Goal: Information Seeking & Learning: Learn about a topic

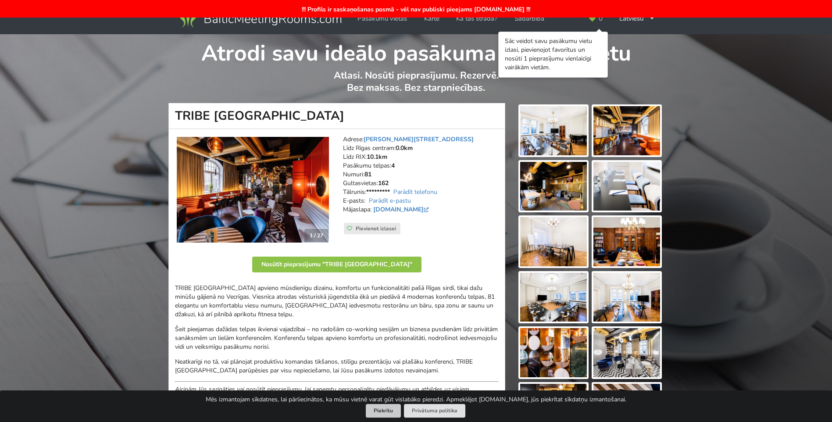
click at [387, 409] on button "Piekrītu" at bounding box center [383, 411] width 35 height 14
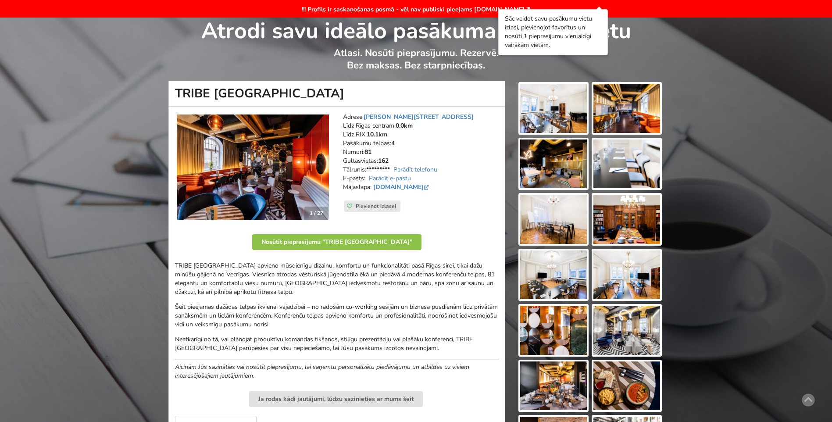
scroll to position [44, 0]
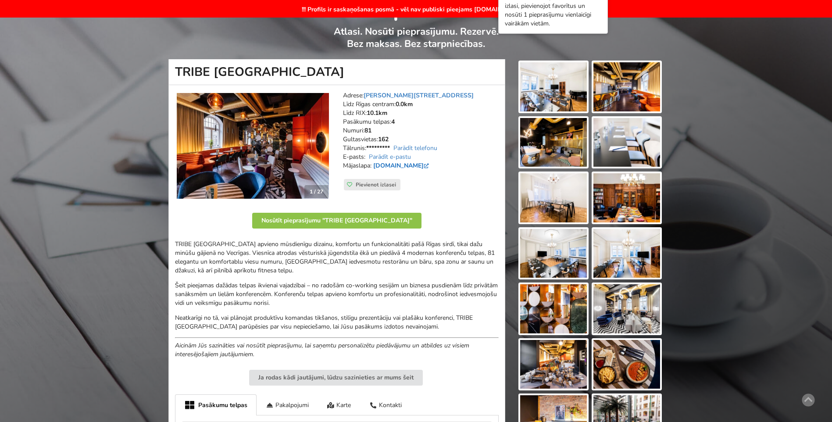
click at [401, 166] on link "[DOMAIN_NAME]" at bounding box center [401, 165] width 57 height 8
click at [395, 158] on link "Parādīt e-pastu" at bounding box center [390, 157] width 42 height 8
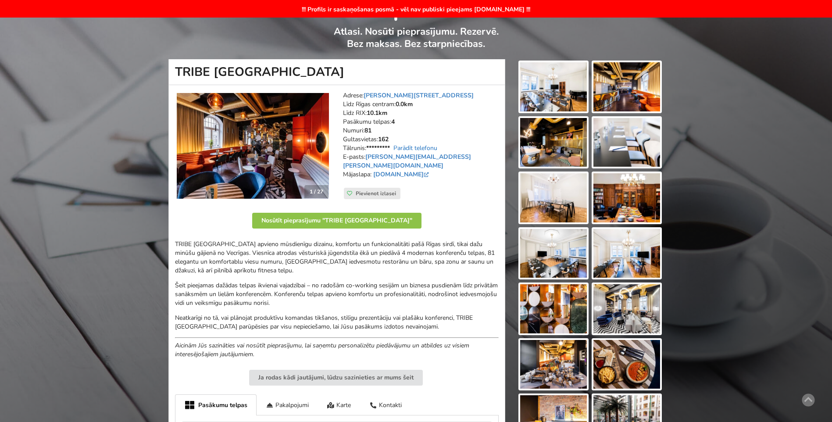
click at [416, 147] on link "Parādīt telefonu" at bounding box center [415, 148] width 44 height 8
click at [281, 167] on img at bounding box center [253, 146] width 152 height 106
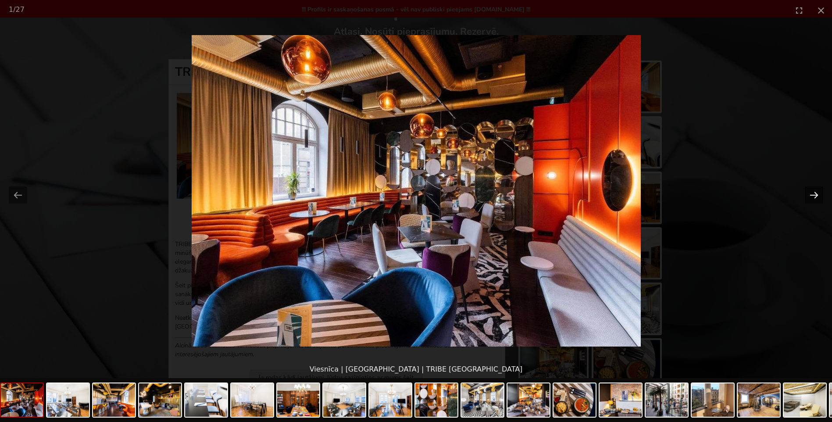
click at [808, 192] on button "Next slide" at bounding box center [813, 194] width 18 height 17
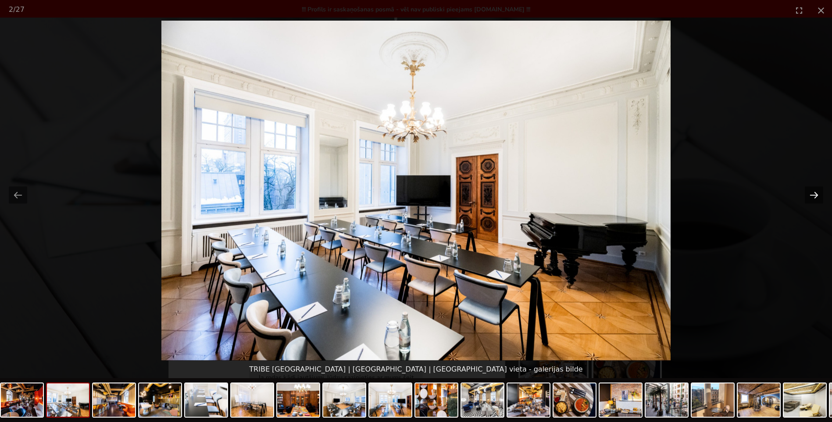
click at [808, 192] on button "Next slide" at bounding box center [813, 194] width 18 height 17
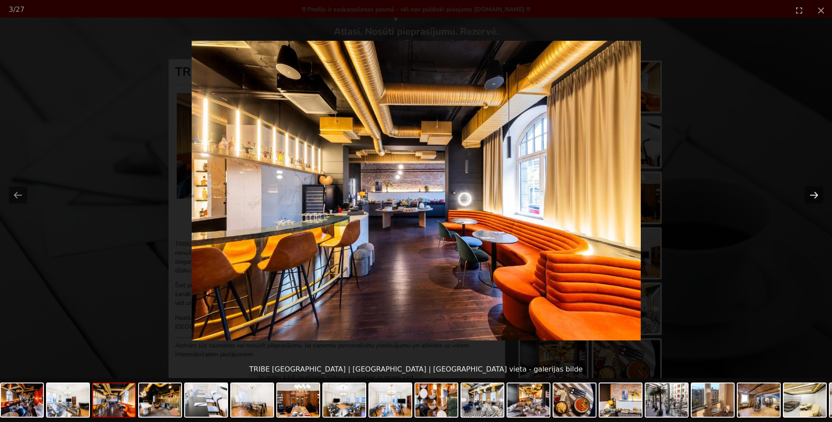
click at [808, 192] on button "Next slide" at bounding box center [813, 194] width 18 height 17
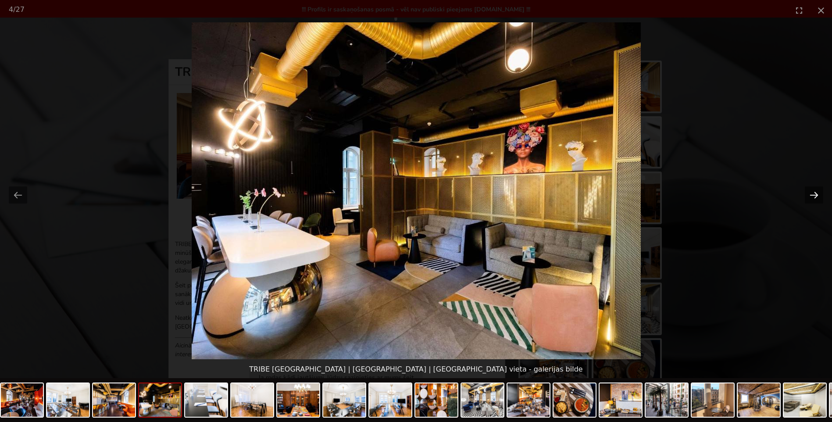
click at [808, 192] on button "Next slide" at bounding box center [813, 194] width 18 height 17
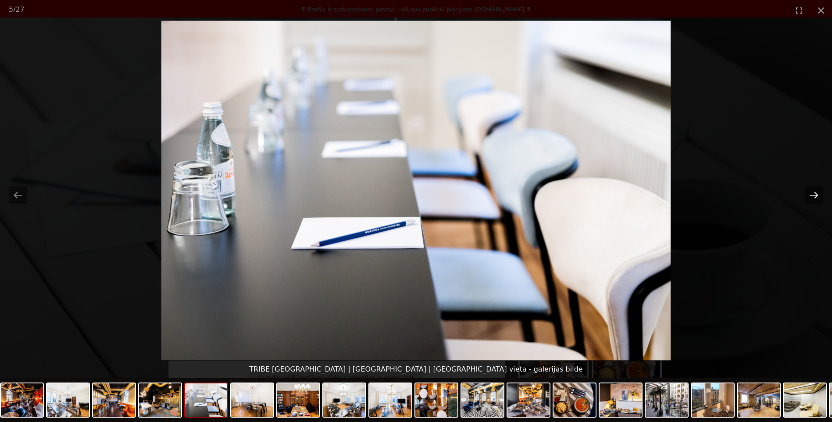
click at [808, 192] on button "Next slide" at bounding box center [813, 194] width 18 height 17
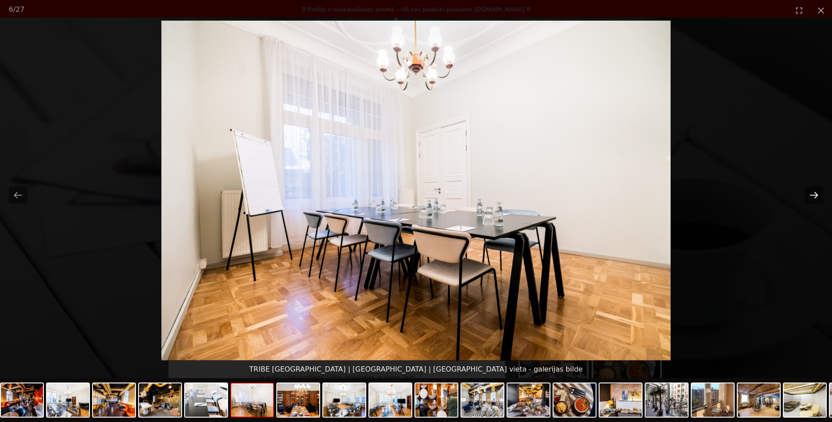
click at [808, 192] on button "Next slide" at bounding box center [813, 194] width 18 height 17
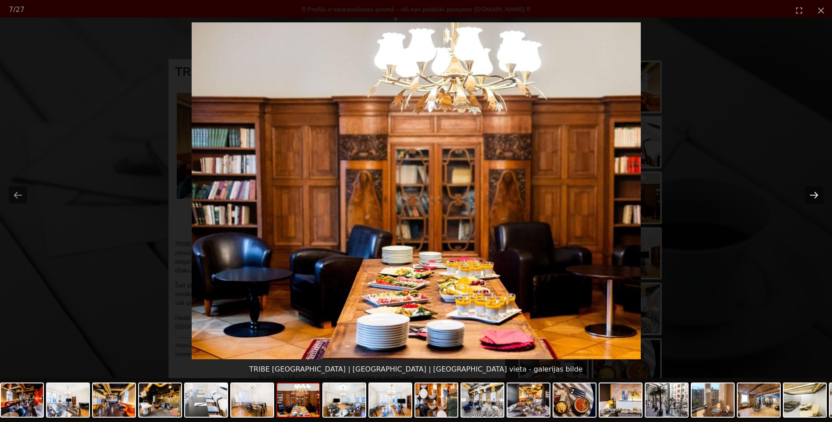
click at [808, 192] on button "Next slide" at bounding box center [813, 194] width 18 height 17
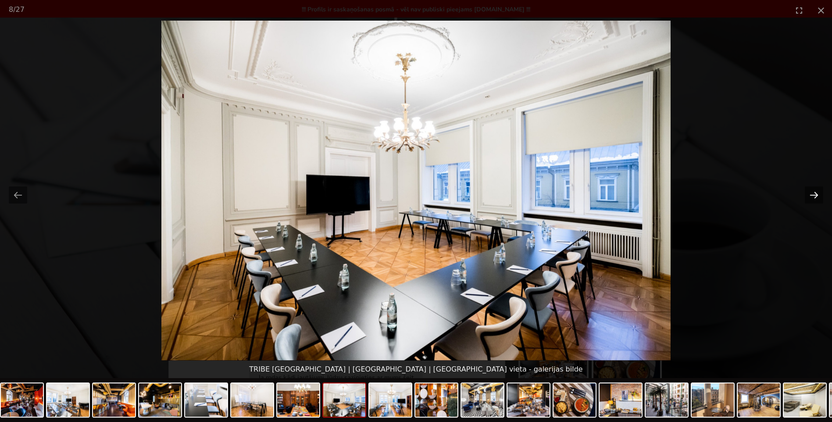
click at [808, 192] on button "Next slide" at bounding box center [813, 194] width 18 height 17
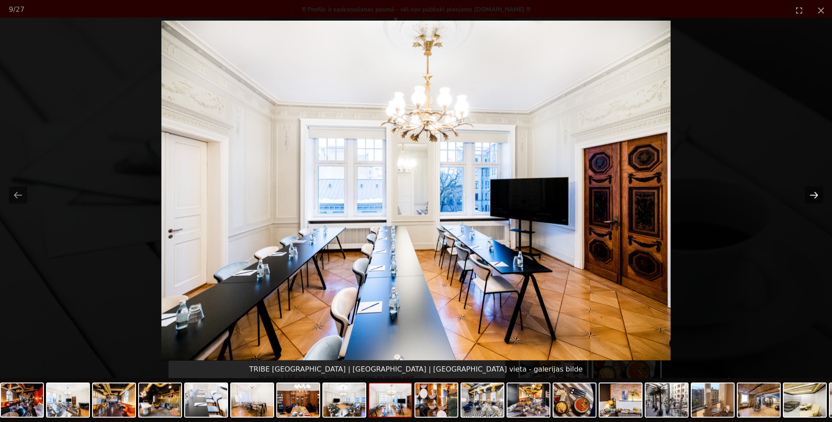
click at [808, 192] on button "Next slide" at bounding box center [813, 194] width 18 height 17
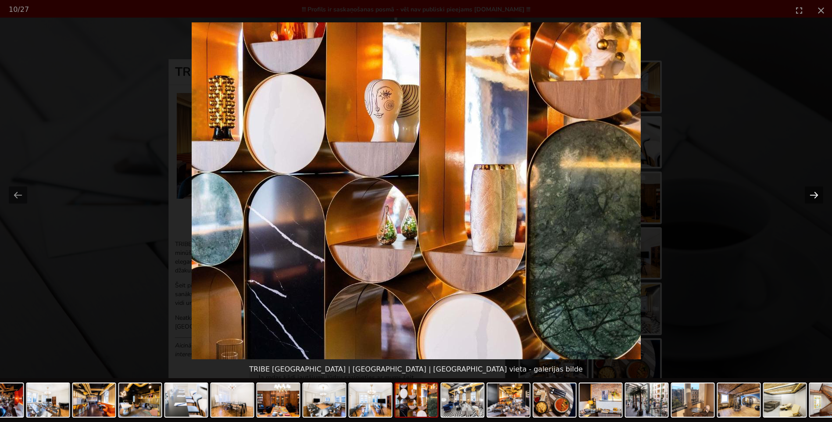
click at [808, 192] on button "Next slide" at bounding box center [813, 194] width 18 height 17
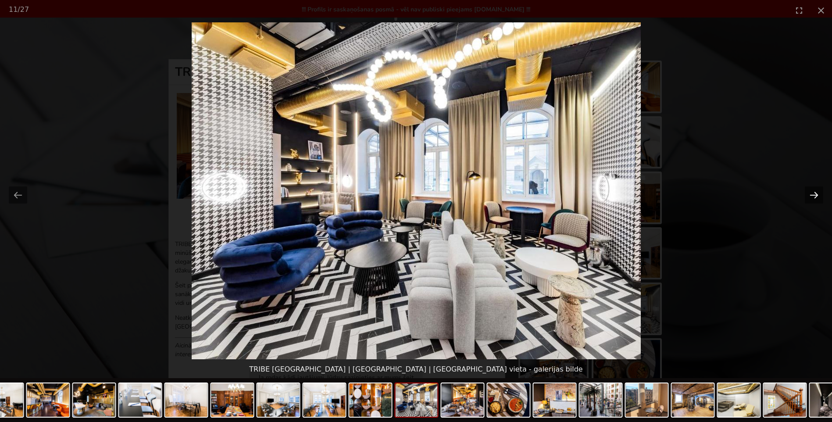
click at [808, 192] on button "Next slide" at bounding box center [813, 194] width 18 height 17
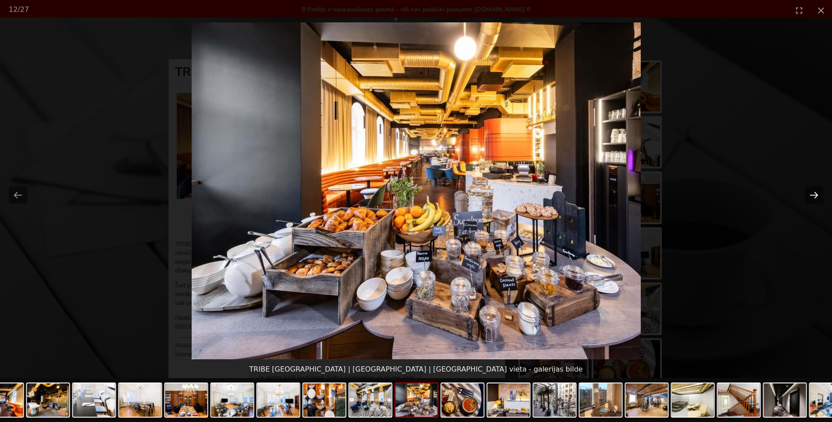
click at [808, 192] on button "Next slide" at bounding box center [813, 194] width 18 height 17
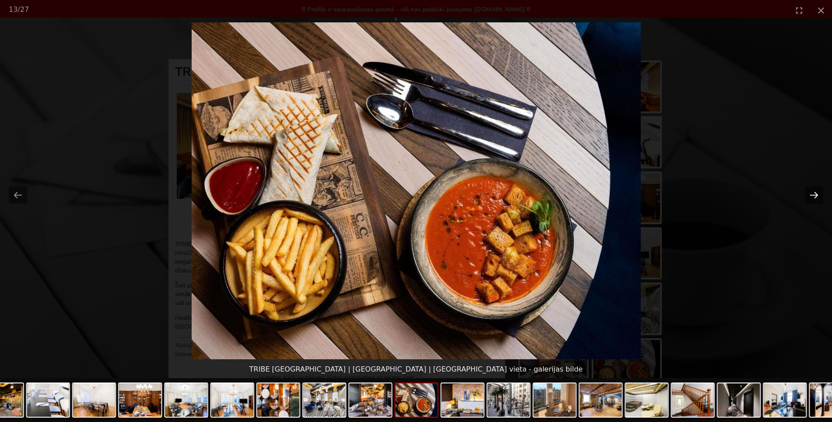
click at [808, 192] on button "Next slide" at bounding box center [813, 194] width 18 height 17
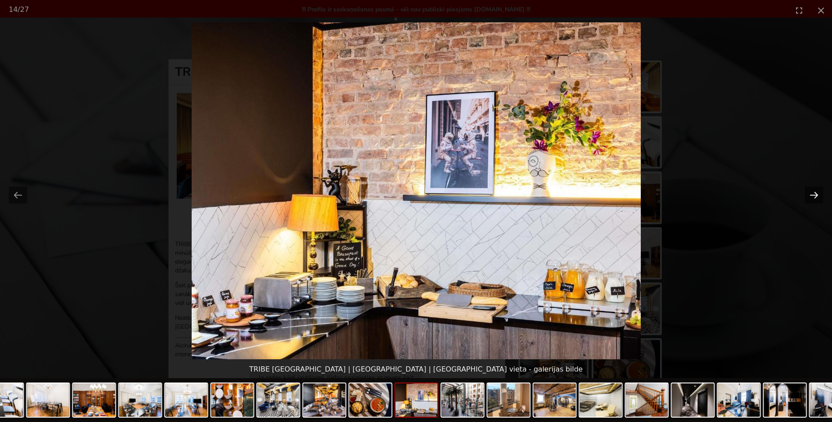
click at [808, 192] on button "Next slide" at bounding box center [813, 194] width 18 height 17
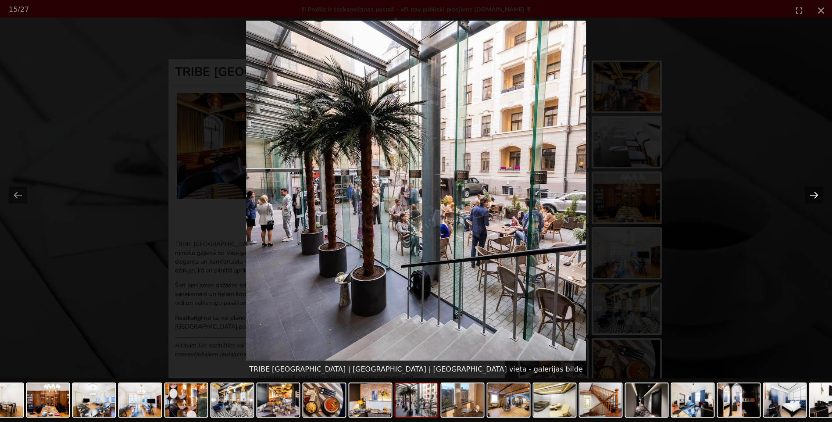
click at [808, 192] on button "Next slide" at bounding box center [813, 194] width 18 height 17
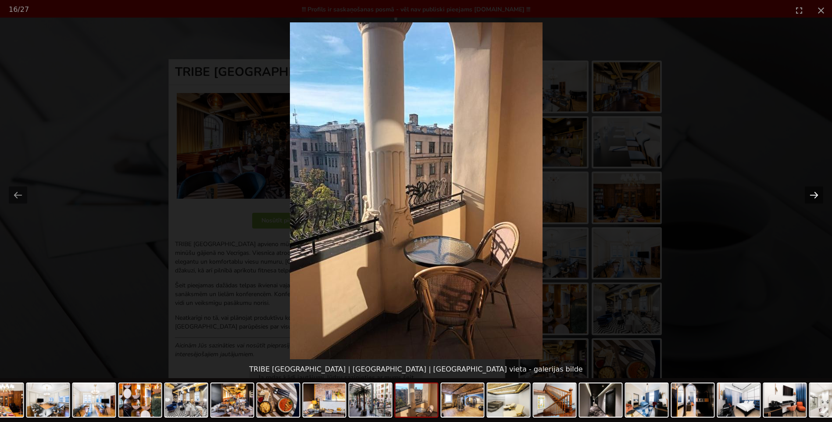
click at [808, 192] on button "Next slide" at bounding box center [813, 194] width 18 height 17
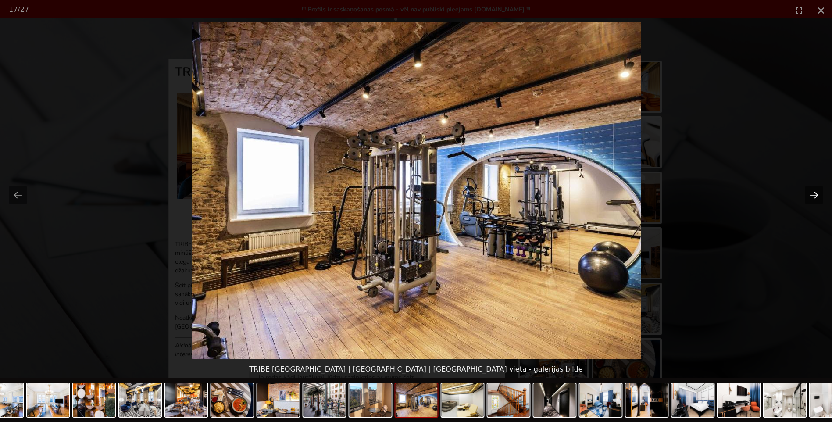
click at [808, 192] on button "Next slide" at bounding box center [813, 194] width 18 height 17
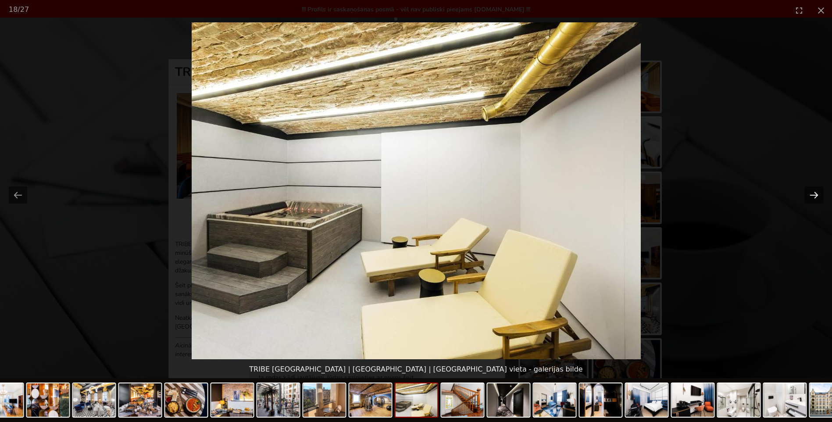
click at [817, 199] on button "Next slide" at bounding box center [813, 194] width 18 height 17
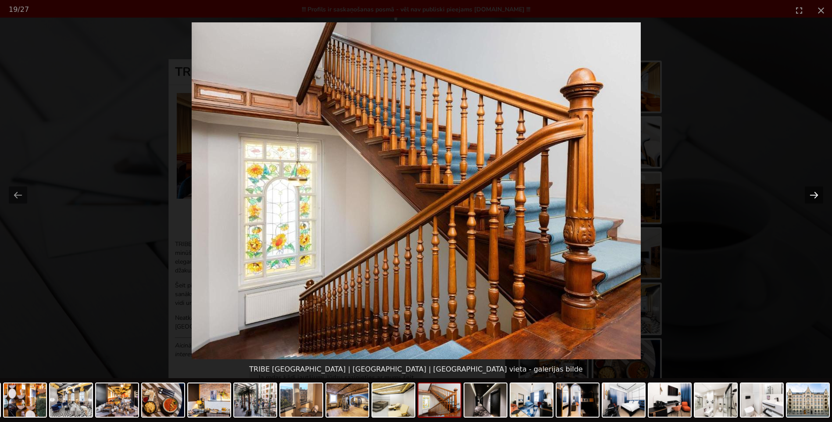
click at [815, 199] on button "Next slide" at bounding box center [813, 194] width 18 height 17
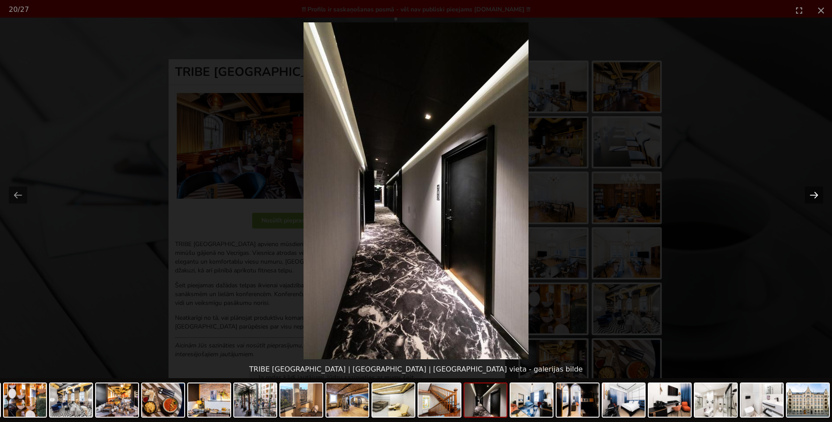
click at [815, 199] on button "Next slide" at bounding box center [813, 194] width 18 height 17
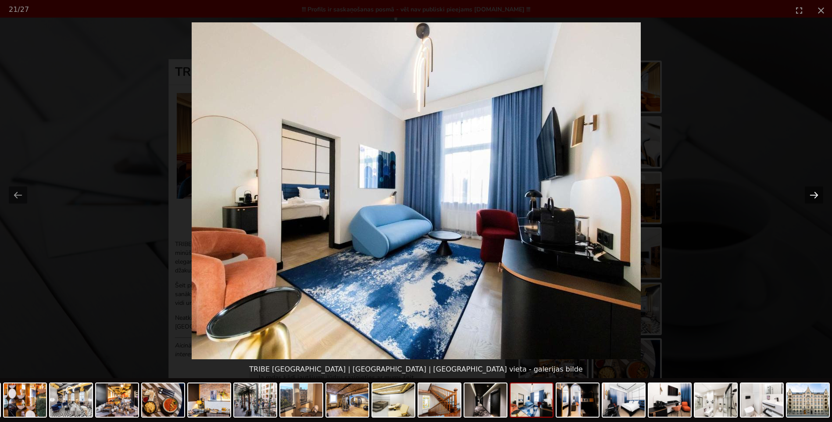
click at [815, 199] on button "Next slide" at bounding box center [813, 194] width 18 height 17
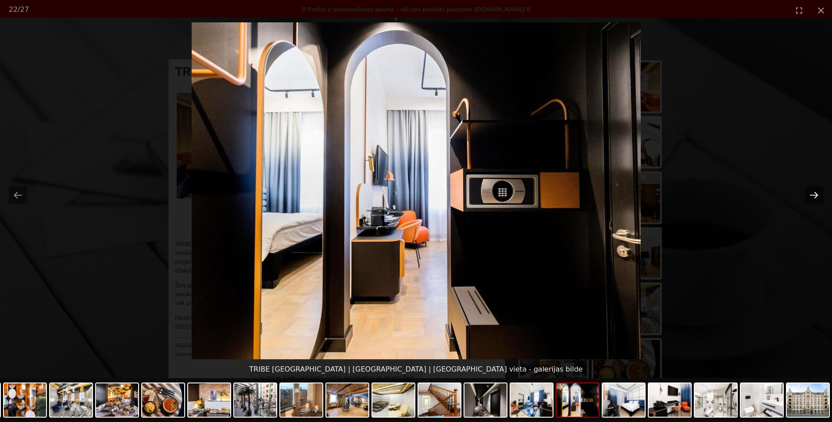
click at [815, 199] on button "Next slide" at bounding box center [813, 194] width 18 height 17
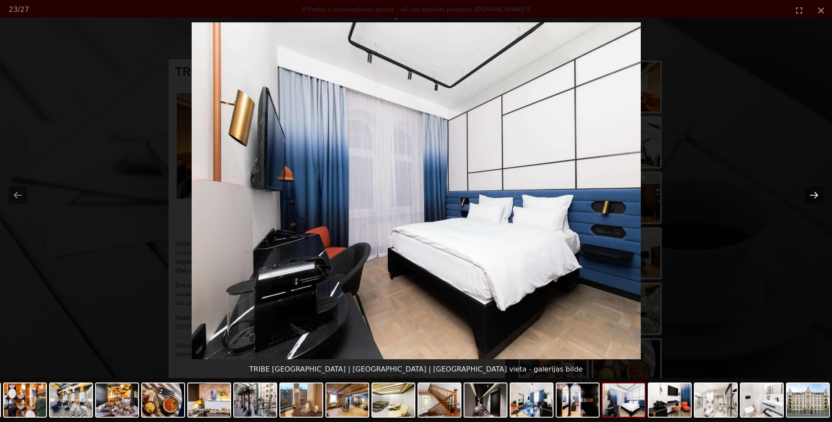
click at [815, 199] on button "Next slide" at bounding box center [813, 194] width 18 height 17
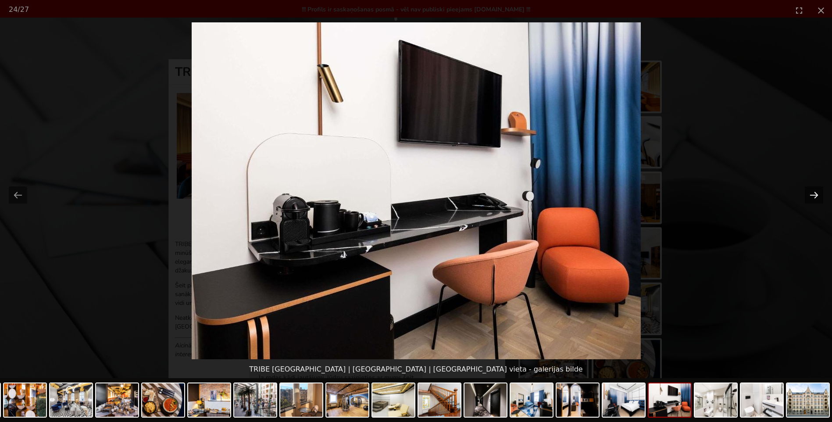
click at [815, 199] on button "Next slide" at bounding box center [813, 194] width 18 height 17
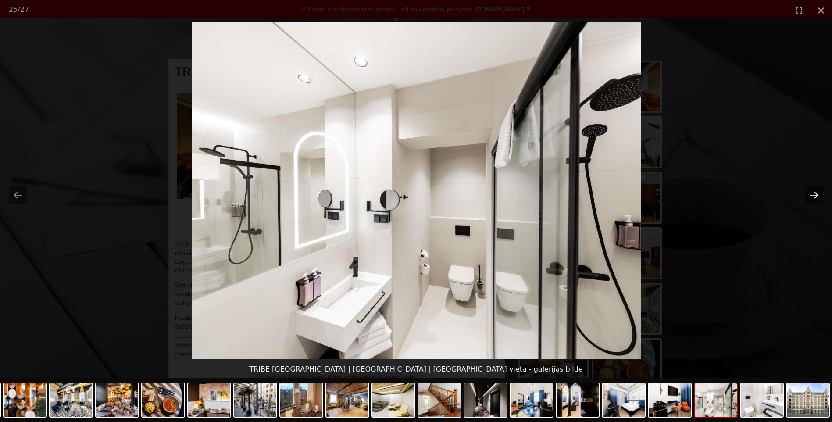
click at [815, 199] on button "Next slide" at bounding box center [813, 194] width 18 height 17
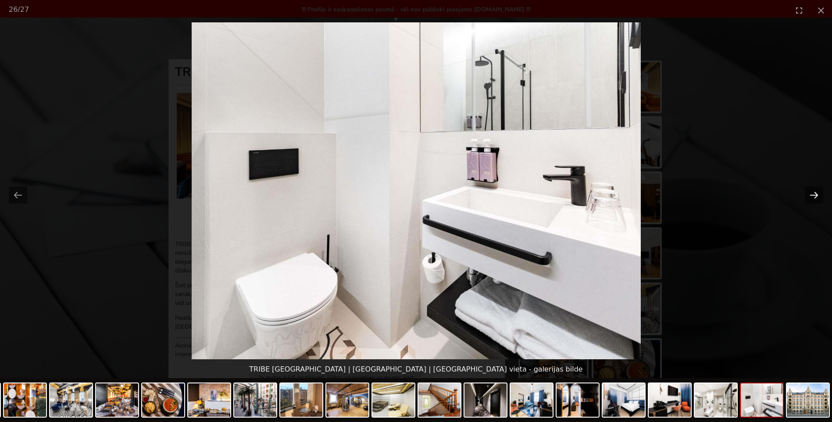
click at [813, 196] on button "Next slide" at bounding box center [813, 194] width 18 height 17
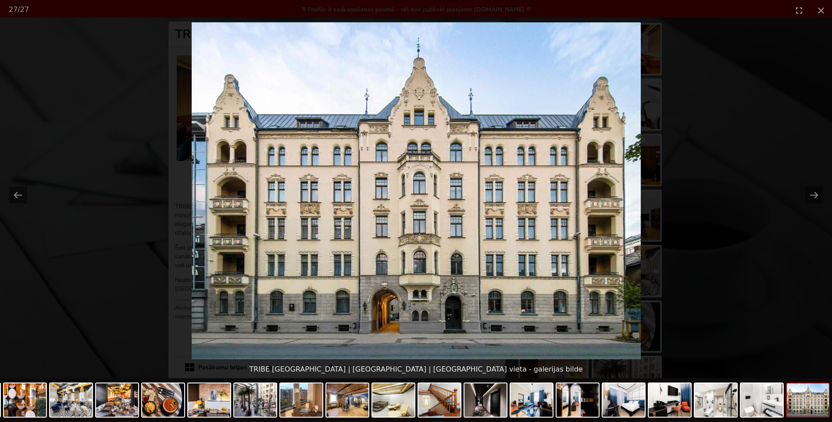
scroll to position [131, 0]
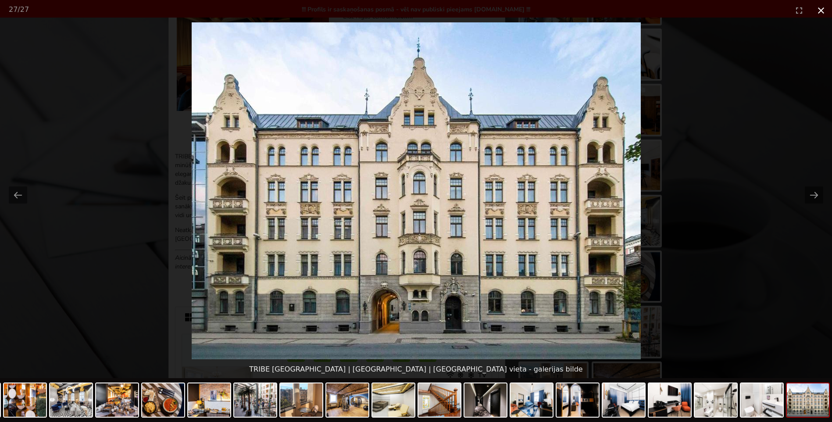
click at [823, 11] on button "Close gallery" at bounding box center [821, 10] width 22 height 21
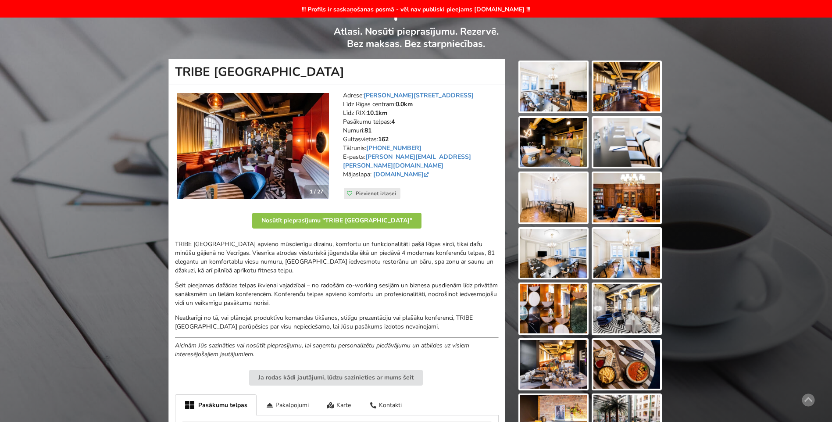
click at [224, 146] on img at bounding box center [253, 146] width 152 height 106
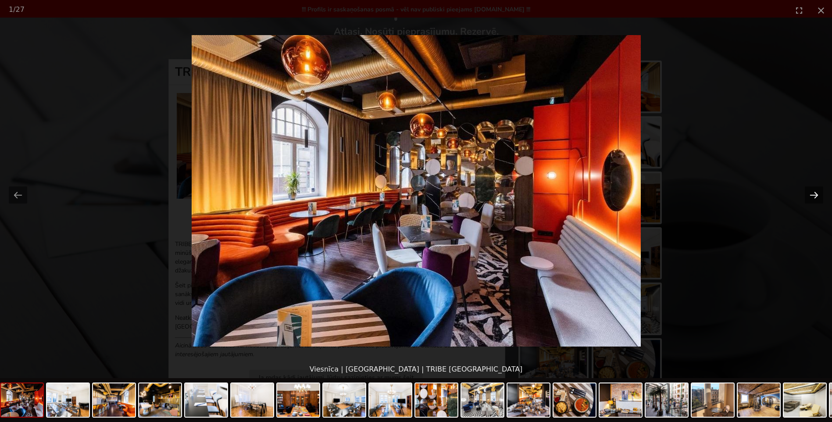
click at [814, 194] on button "Next slide" at bounding box center [813, 194] width 18 height 17
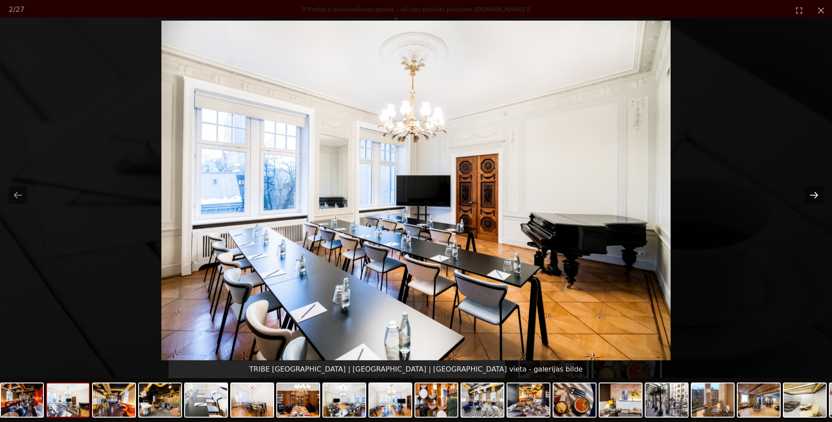
click at [814, 194] on button "Next slide" at bounding box center [813, 194] width 18 height 17
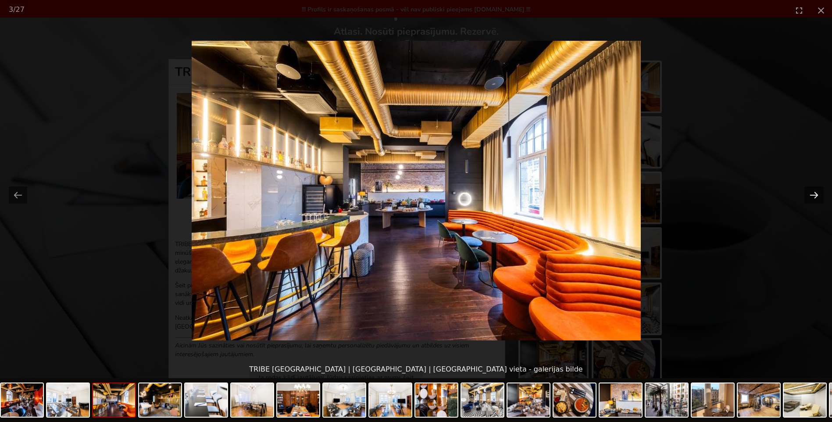
click at [814, 194] on button "Next slide" at bounding box center [813, 194] width 18 height 17
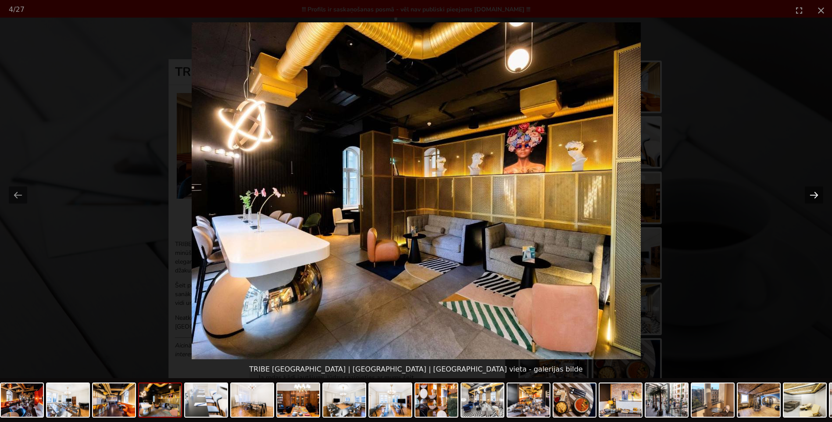
click at [814, 194] on button "Next slide" at bounding box center [813, 194] width 18 height 17
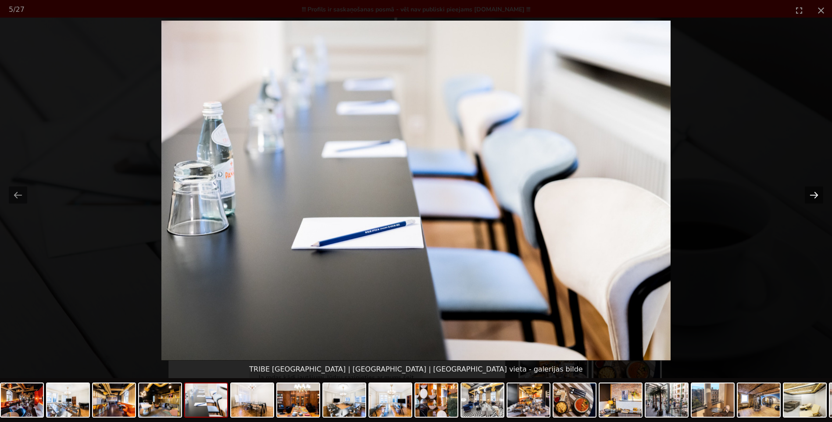
click at [814, 194] on button "Next slide" at bounding box center [813, 194] width 18 height 17
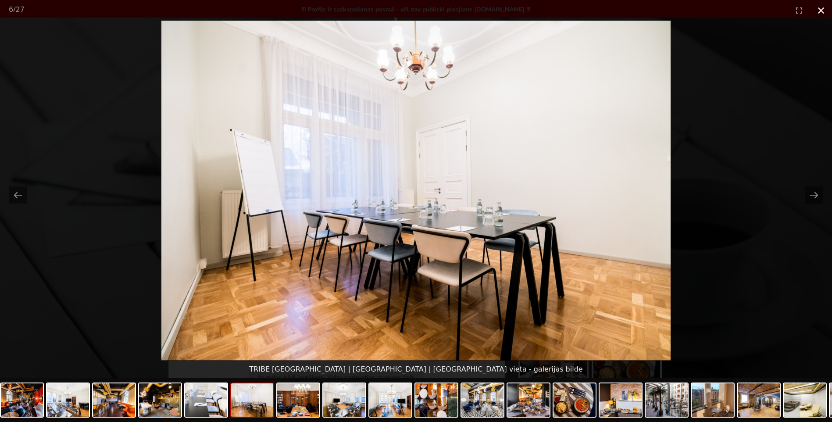
click at [824, 8] on button "Close gallery" at bounding box center [821, 10] width 22 height 21
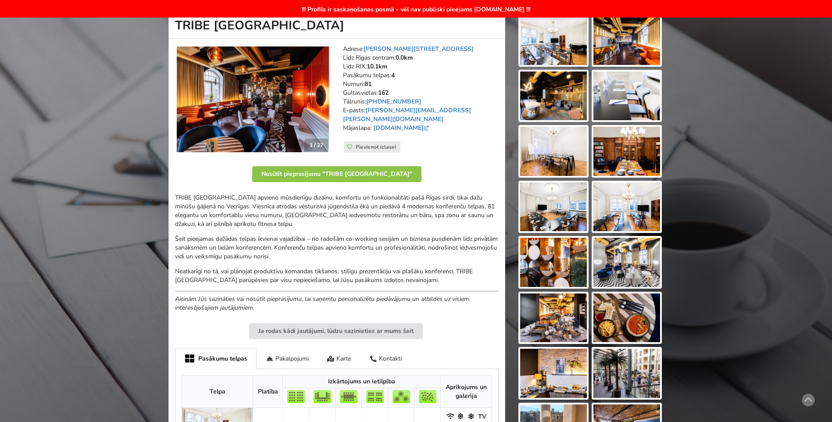
scroll to position [394, 0]
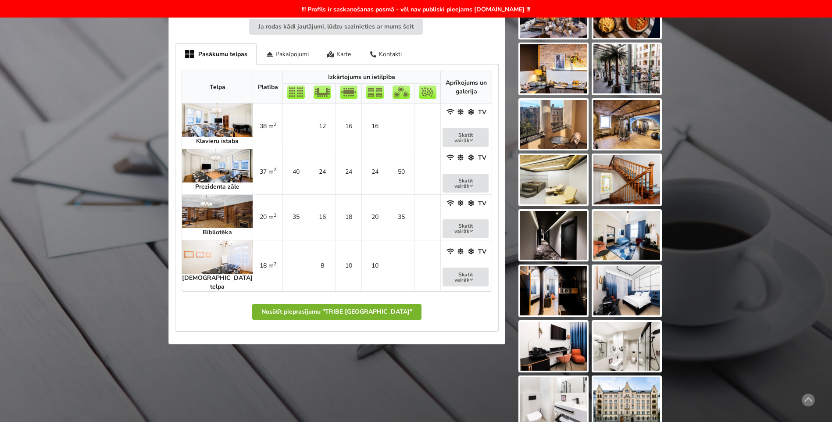
click at [384, 304] on button "Nosūtīt pieprasījumu "TRIBE [GEOGRAPHIC_DATA]"" at bounding box center [336, 312] width 169 height 16
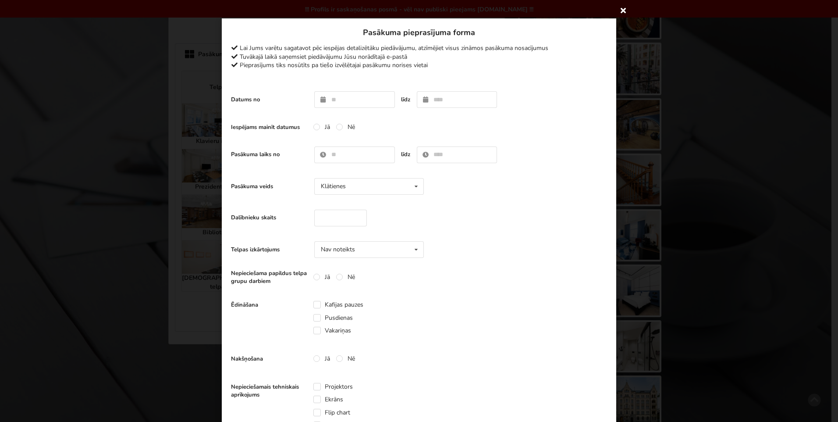
click at [622, 9] on icon at bounding box center [623, 10] width 14 height 14
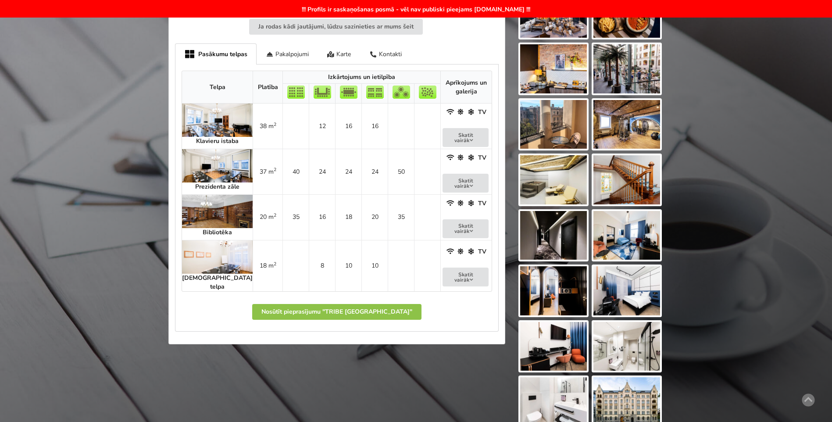
click at [355, 372] on div "TRIBE Riga City Centre 1 / 27 Adrese: Krišjāņa Valdemāra iela 23, Rīga Līdz Rīg…" at bounding box center [337, 69] width 348 height 721
click at [108, 309] on div "!!! Profils ir saskaņošanas posmā - vēl nav publiski pieejams BalticMeetingRoom…" at bounding box center [416, 38] width 832 height 796
click at [204, 207] on img at bounding box center [217, 211] width 71 height 33
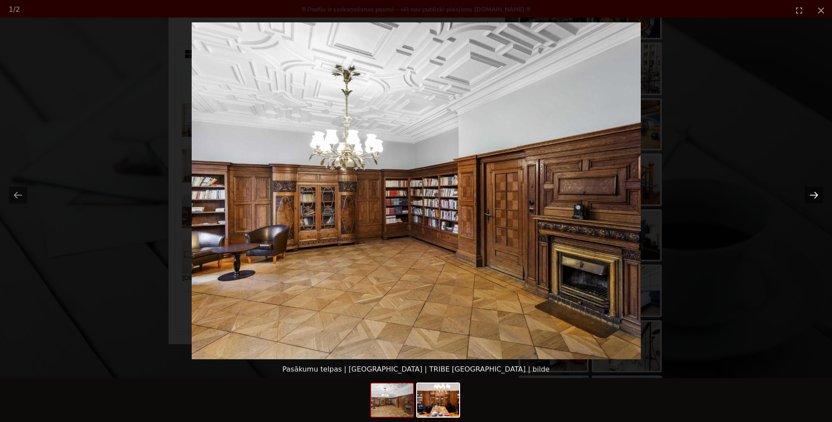
click at [814, 194] on button "Next slide" at bounding box center [813, 194] width 18 height 17
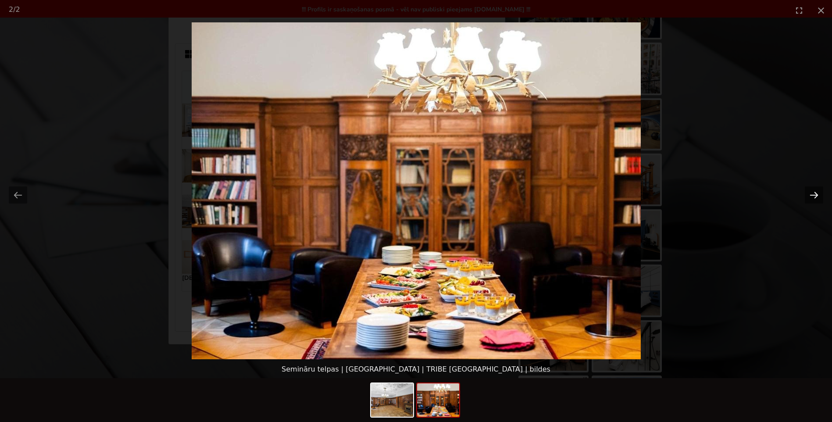
click at [814, 194] on button "Next slide" at bounding box center [813, 194] width 18 height 17
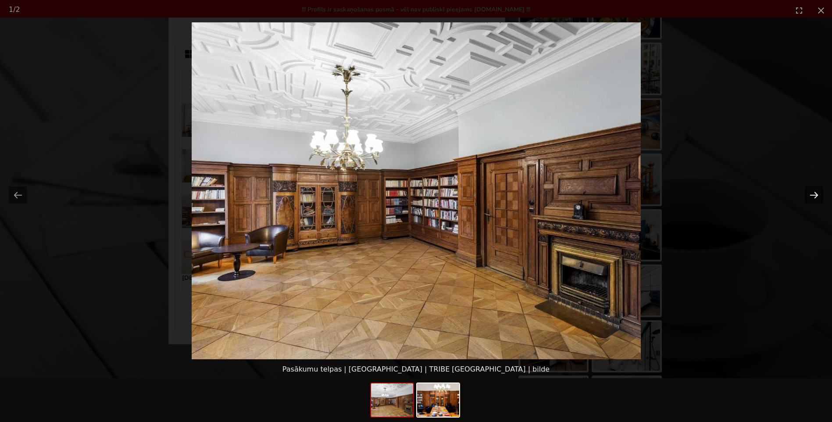
click at [814, 194] on button "Next slide" at bounding box center [813, 194] width 18 height 17
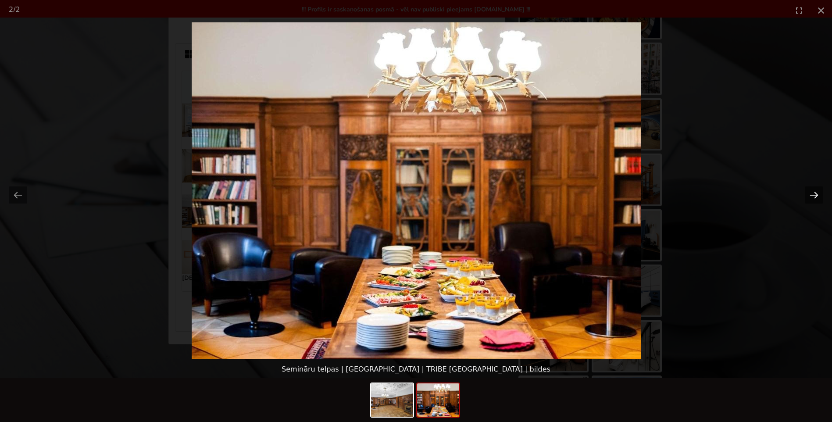
click at [814, 194] on button "Next slide" at bounding box center [813, 194] width 18 height 17
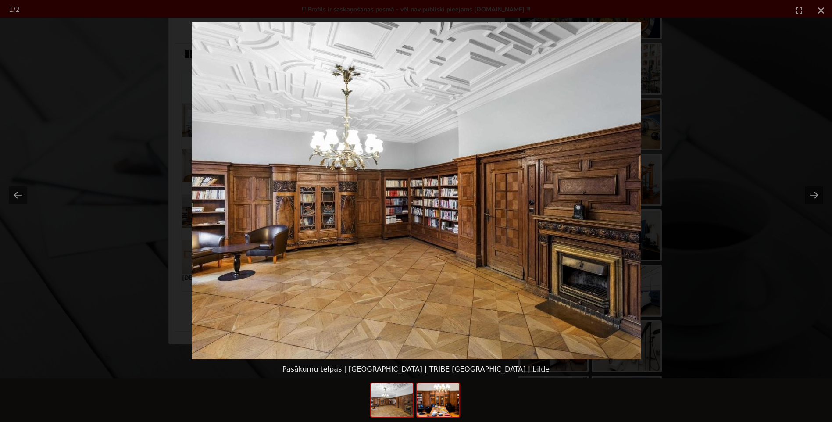
click at [431, 397] on img at bounding box center [438, 399] width 42 height 33
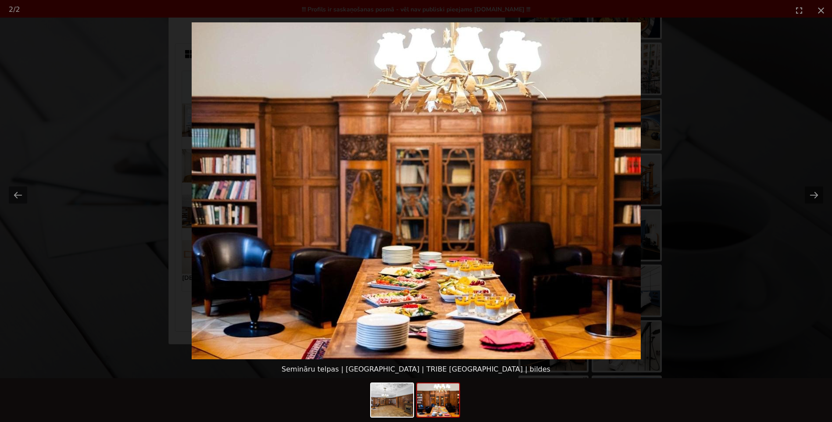
click at [599, 396] on div at bounding box center [416, 400] width 832 height 44
click at [821, 12] on button "Close gallery" at bounding box center [821, 10] width 22 height 21
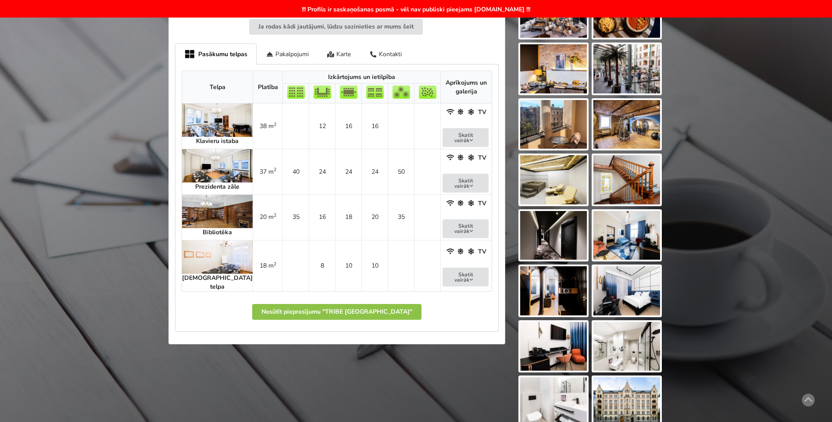
click at [193, 110] on img at bounding box center [217, 119] width 71 height 33
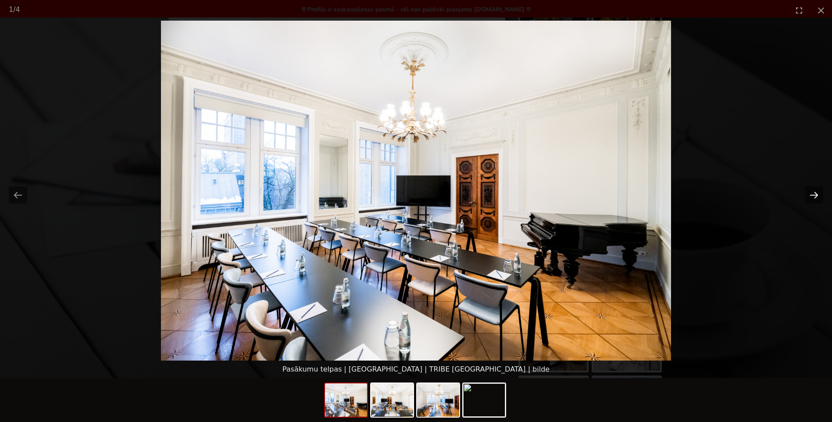
click at [813, 195] on button "Next slide" at bounding box center [813, 194] width 18 height 17
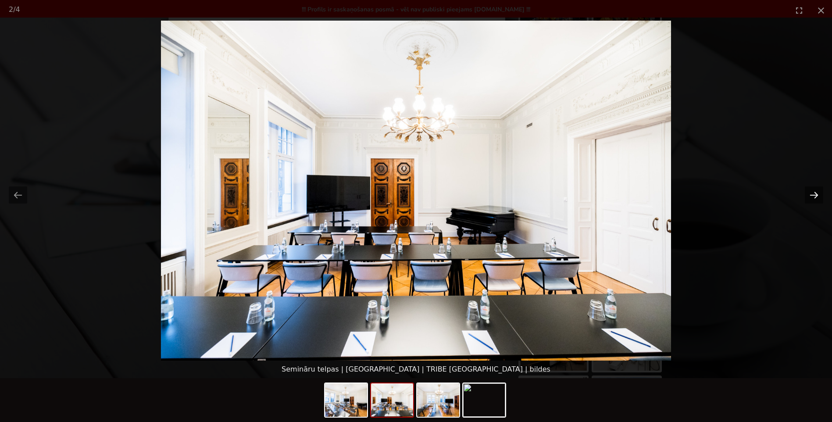
click at [813, 195] on button "Next slide" at bounding box center [813, 194] width 18 height 17
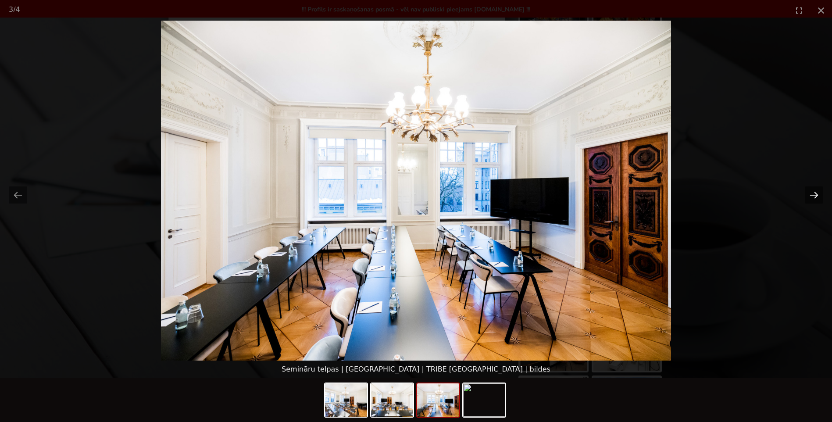
click at [813, 195] on button "Next slide" at bounding box center [813, 194] width 18 height 17
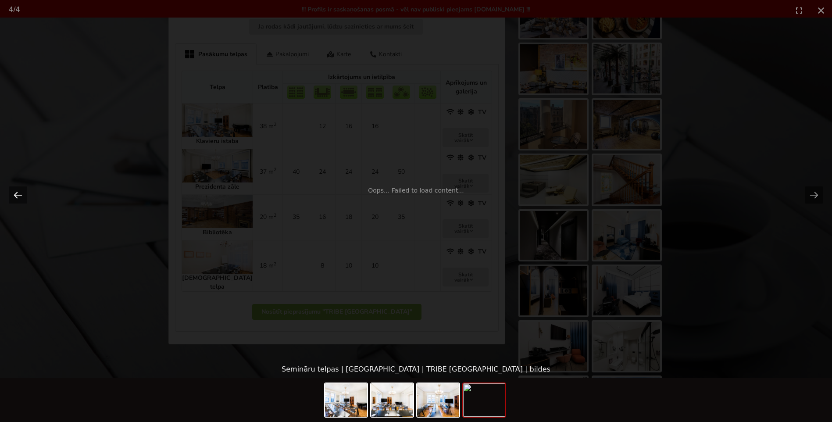
click at [16, 191] on button "Previous slide" at bounding box center [18, 194] width 18 height 17
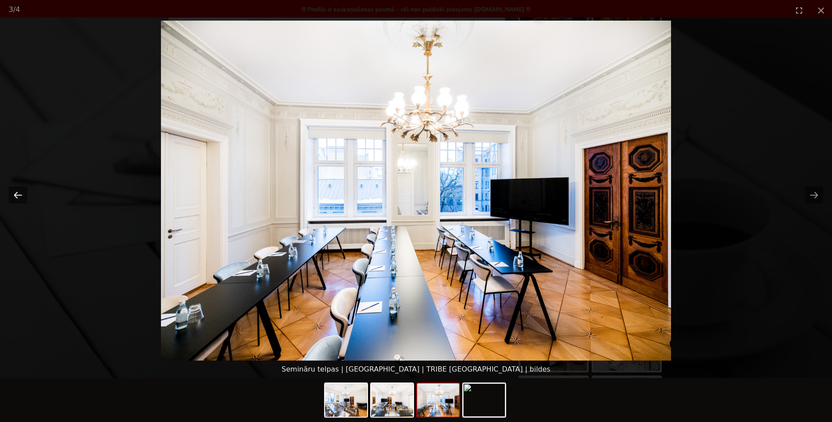
click at [16, 191] on button "Previous slide" at bounding box center [18, 194] width 18 height 17
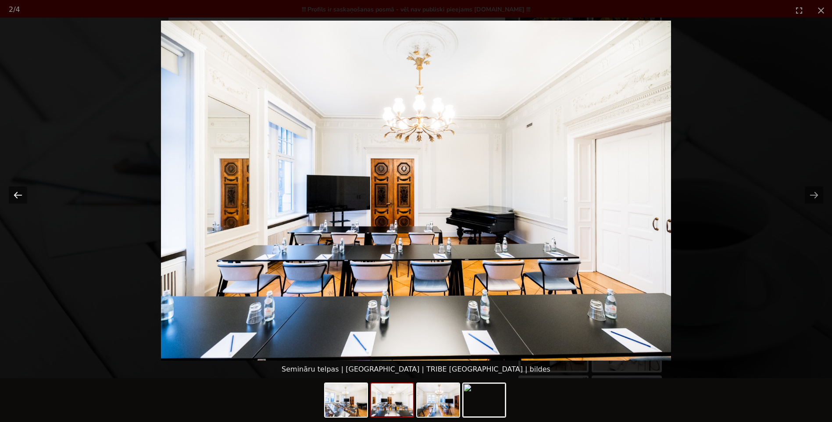
click at [16, 191] on button "Previous slide" at bounding box center [18, 194] width 18 height 17
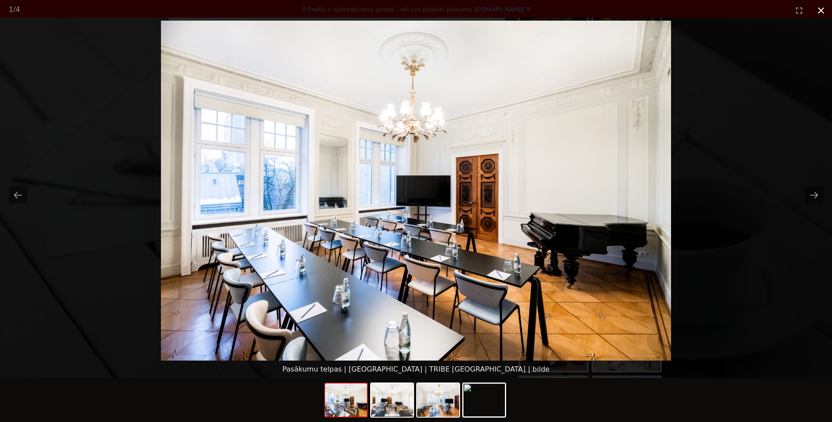
click at [821, 11] on button "Close gallery" at bounding box center [821, 10] width 22 height 21
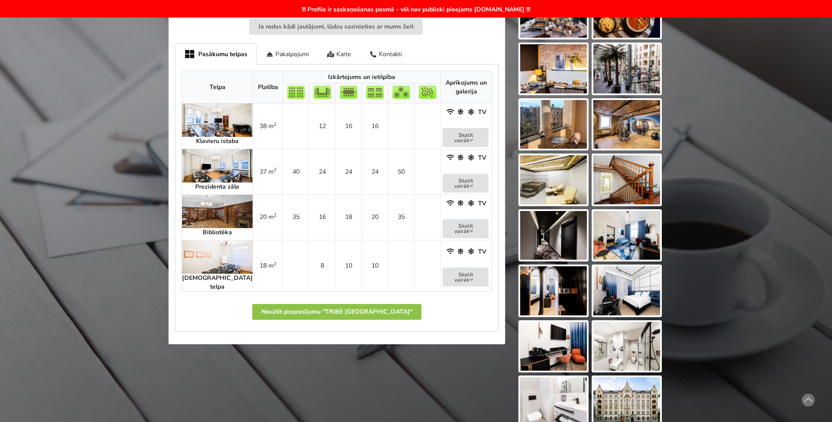
click at [207, 161] on img at bounding box center [217, 165] width 71 height 33
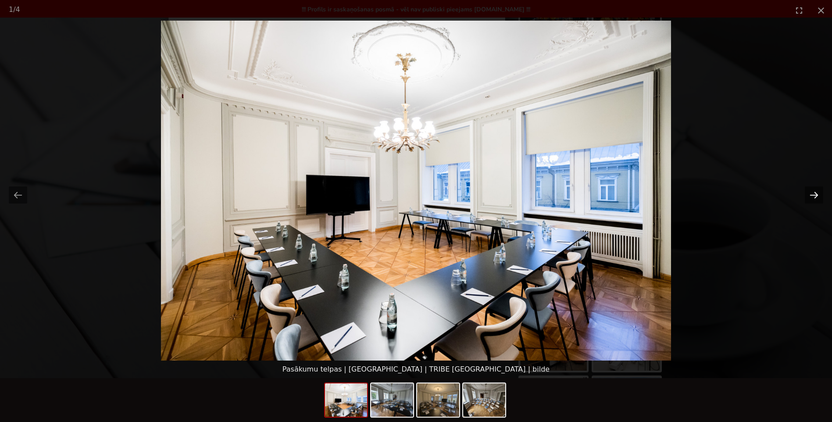
click at [812, 192] on button "Next slide" at bounding box center [813, 194] width 18 height 17
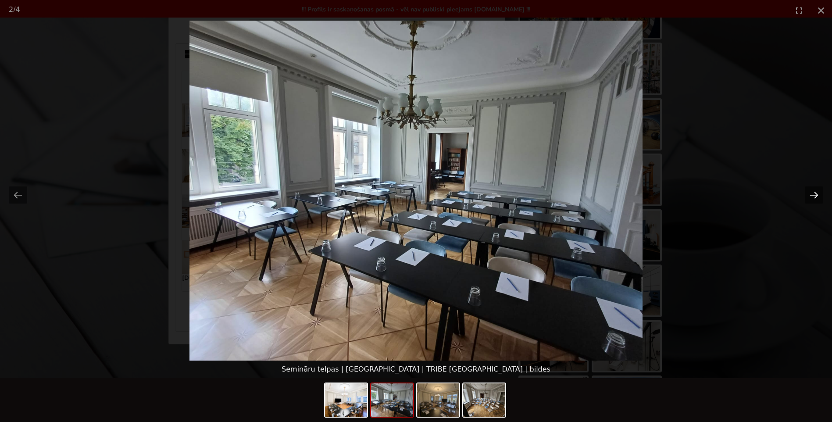
click at [812, 192] on button "Next slide" at bounding box center [813, 194] width 18 height 17
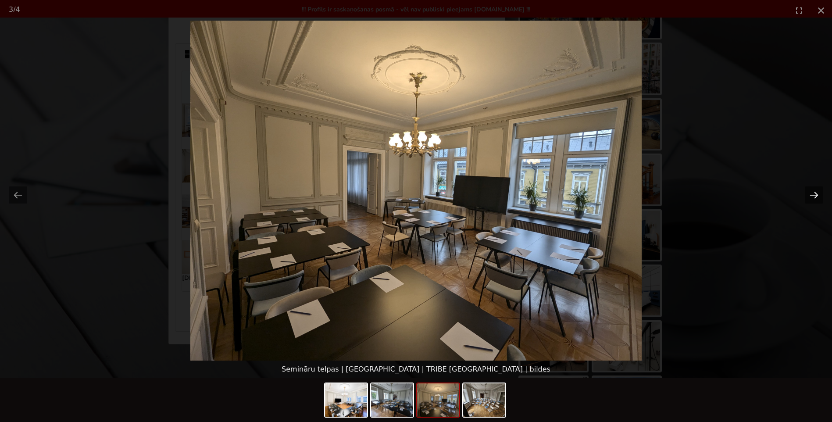
click at [812, 192] on button "Next slide" at bounding box center [813, 194] width 18 height 17
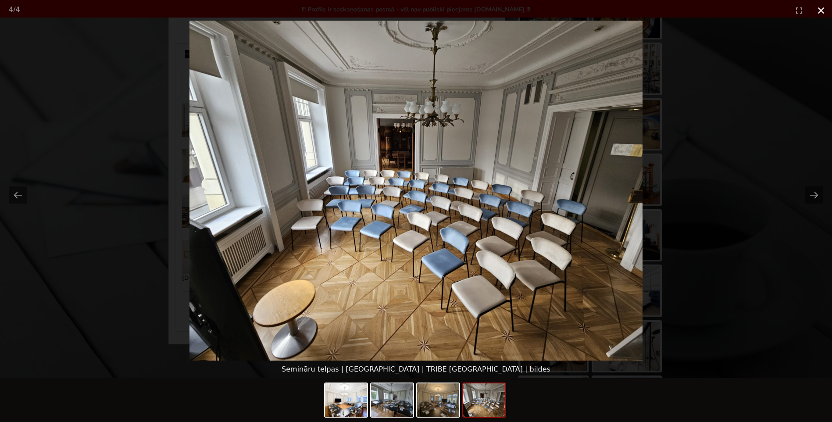
click at [820, 9] on button "Close gallery" at bounding box center [821, 10] width 22 height 21
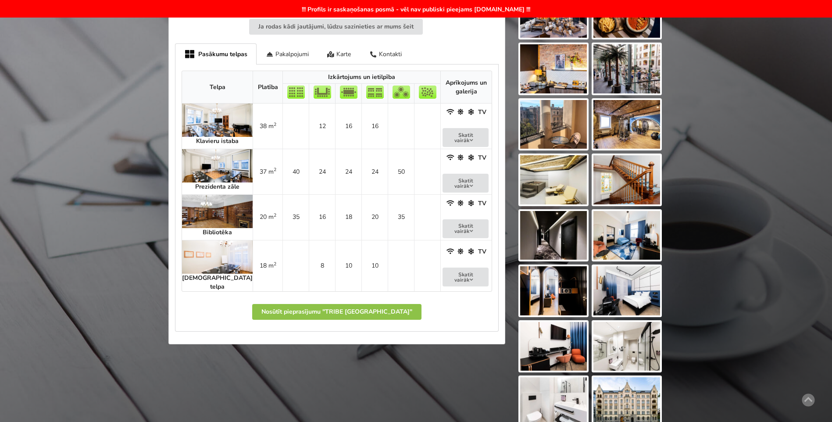
click at [208, 124] on img at bounding box center [217, 119] width 71 height 33
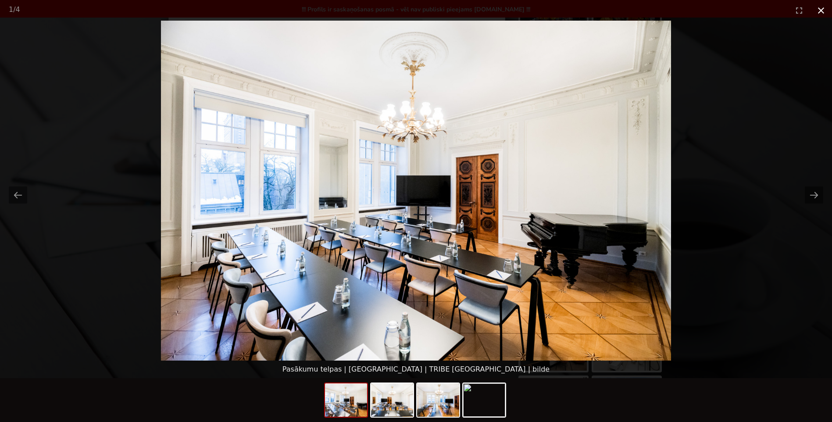
click at [817, 9] on button "Close gallery" at bounding box center [821, 10] width 22 height 21
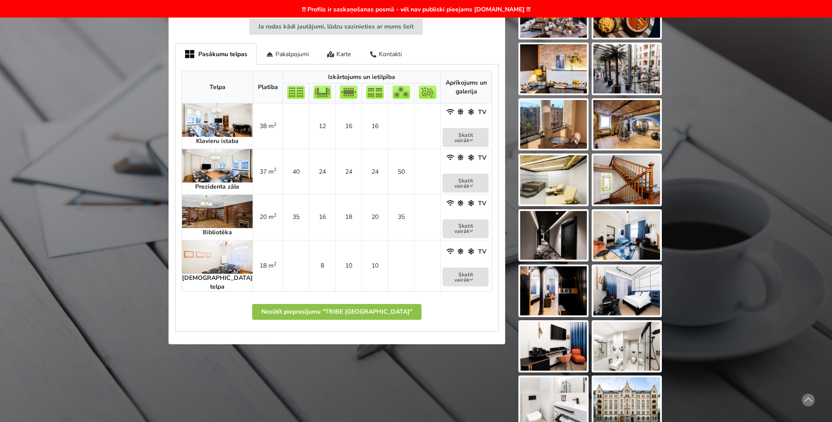
click at [195, 205] on img at bounding box center [217, 211] width 71 height 33
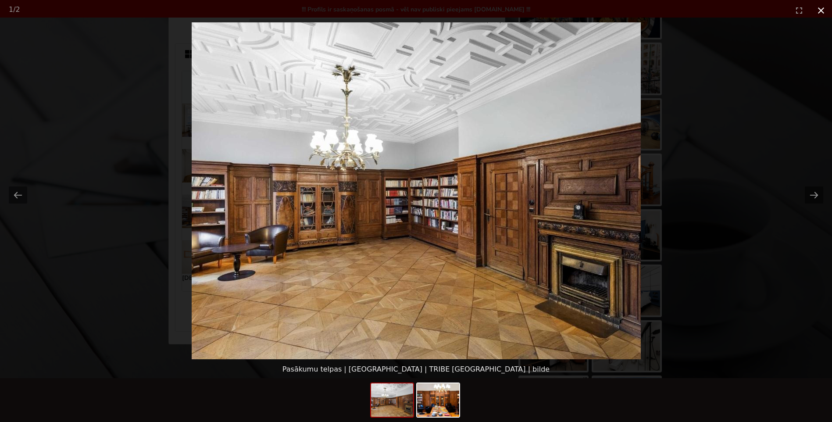
click at [821, 7] on button "Close gallery" at bounding box center [821, 10] width 22 height 21
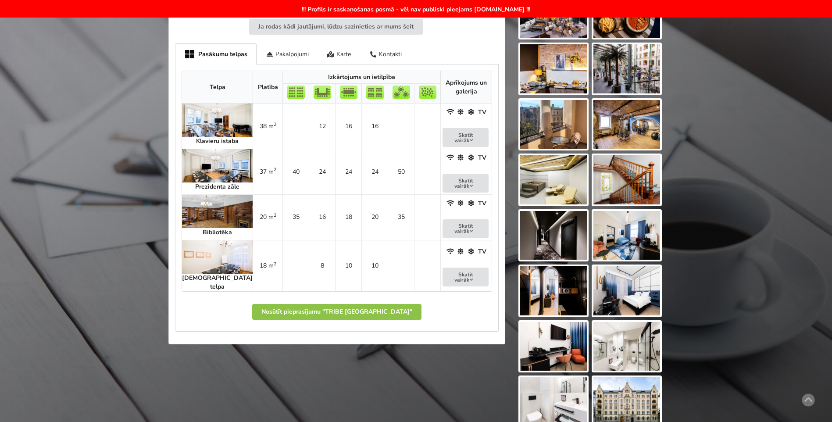
click at [202, 245] on img at bounding box center [217, 256] width 71 height 33
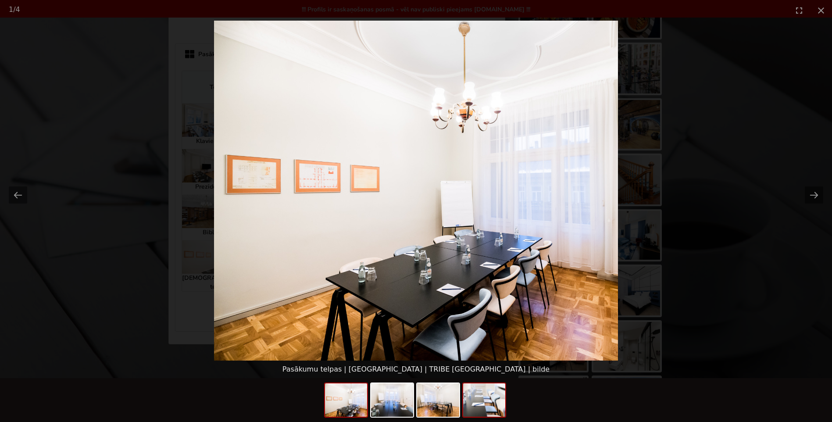
click at [499, 399] on img at bounding box center [484, 399] width 42 height 33
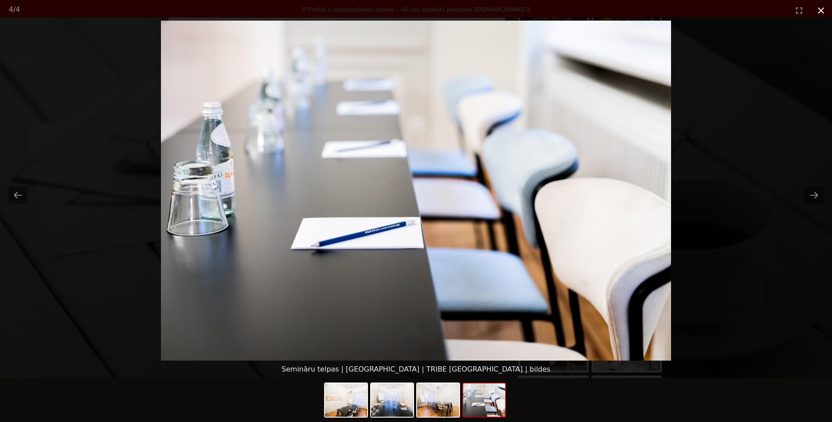
click at [816, 10] on button "Close gallery" at bounding box center [821, 10] width 22 height 21
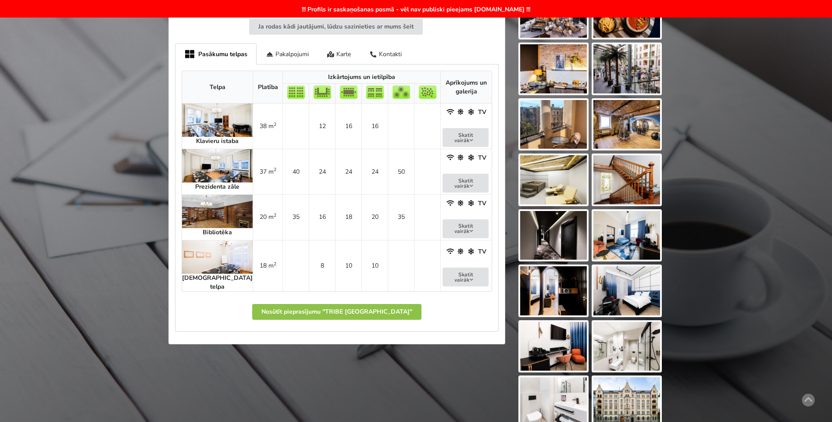
click at [214, 121] on img at bounding box center [217, 119] width 71 height 33
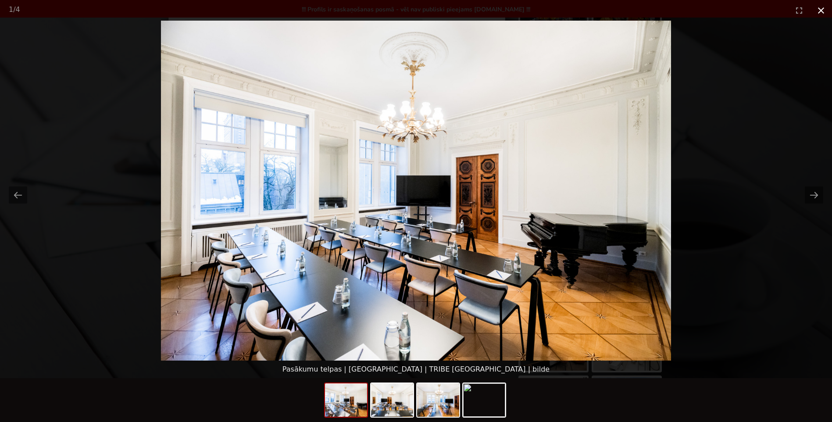
click at [819, 9] on button "Close gallery" at bounding box center [821, 10] width 22 height 21
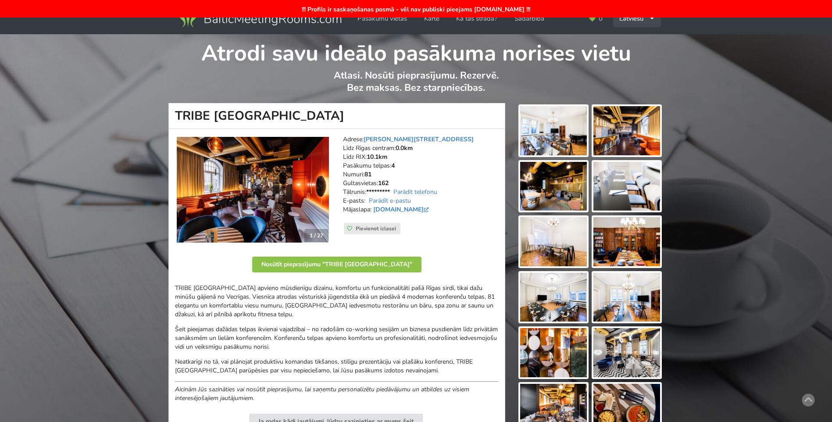
click at [649, 21] on div "Latviešu English Русский" at bounding box center [637, 18] width 48 height 17
click at [633, 54] on link "Русский" at bounding box center [637, 55] width 46 height 17
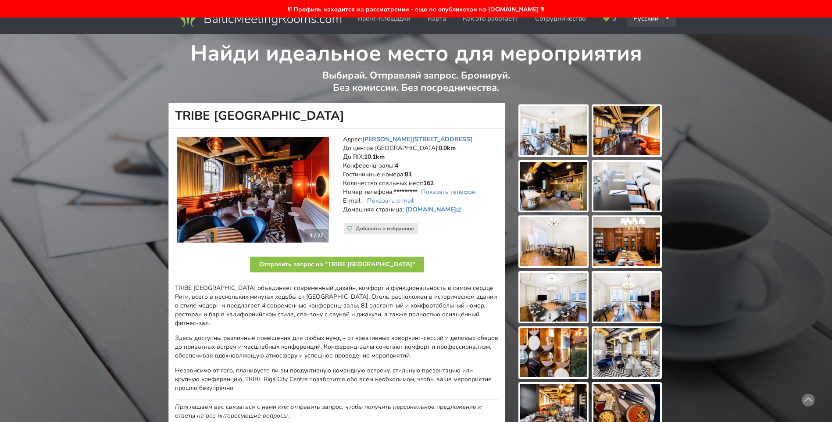
click at [666, 21] on div "Русский English Latviešu" at bounding box center [651, 18] width 49 height 17
click at [652, 40] on link "English" at bounding box center [652, 38] width 48 height 17
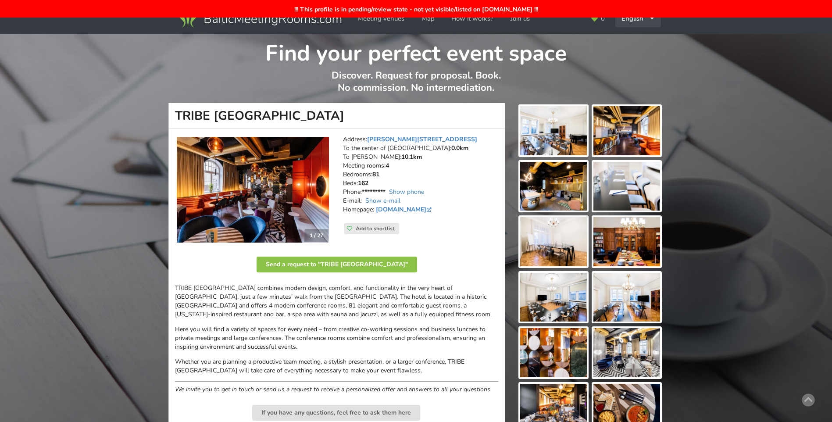
click at [650, 21] on icon at bounding box center [652, 19] width 6 height 6
click at [638, 55] on link "Latviešu" at bounding box center [638, 55] width 44 height 17
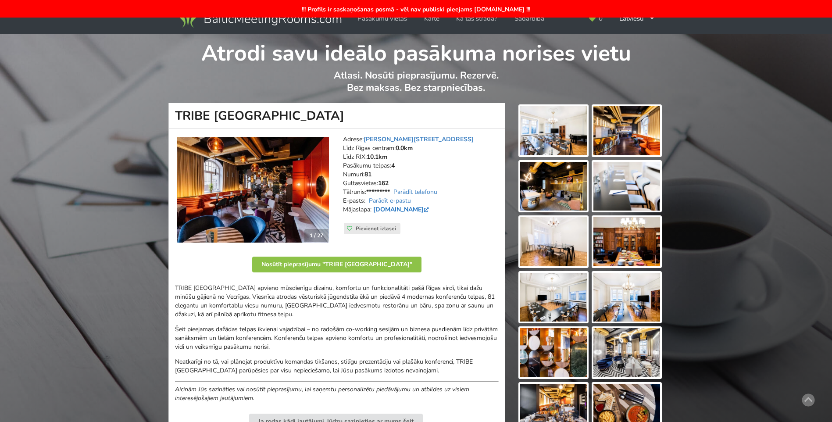
click at [401, 208] on link "[DOMAIN_NAME]" at bounding box center [401, 209] width 57 height 8
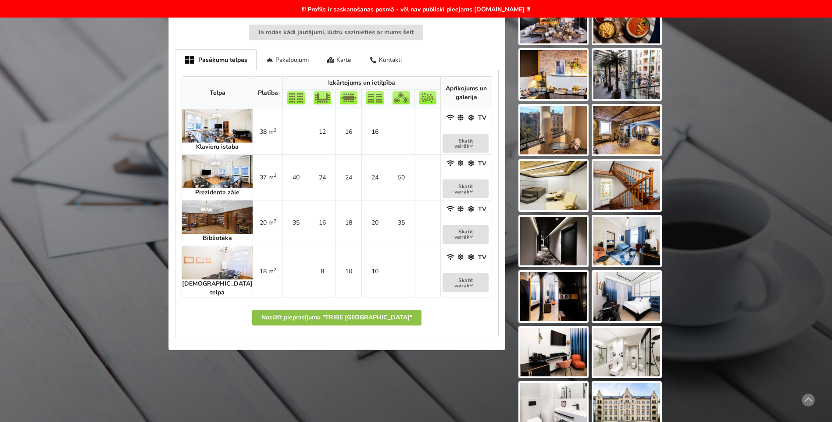
scroll to position [394, 0]
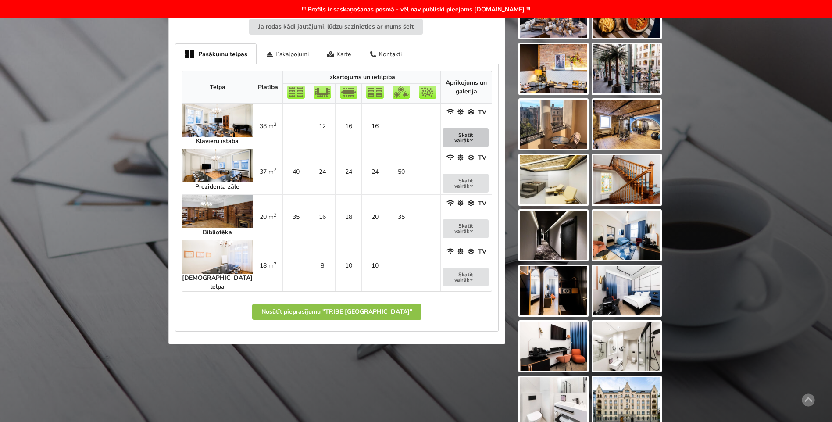
click at [453, 136] on button "Skatīt vairāk" at bounding box center [465, 137] width 46 height 19
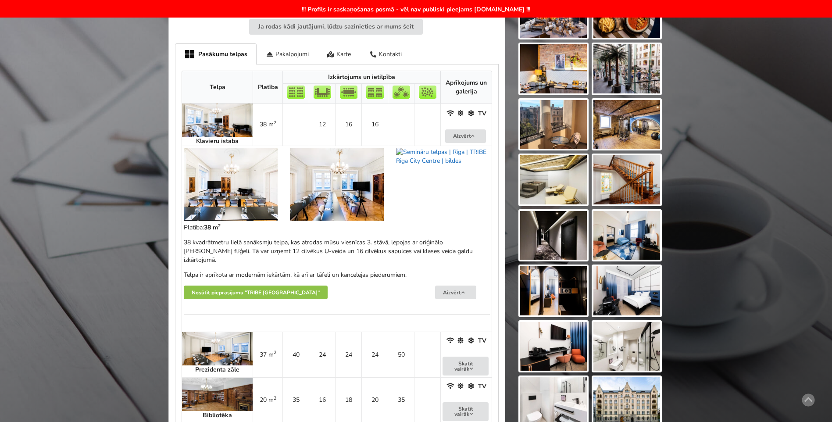
click at [423, 153] on img at bounding box center [443, 157] width 94 height 18
